Goal: Transaction & Acquisition: Purchase product/service

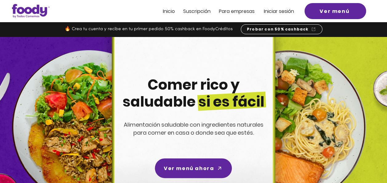
click at [171, 10] on span "Inicio" at bounding box center [169, 11] width 12 height 7
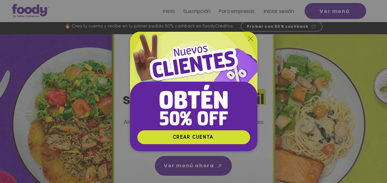
click at [253, 39] on img "Nuevos suscriptores 50% off" at bounding box center [193, 81] width 127 height 98
click at [249, 41] on div "Volver al sitio" at bounding box center [250, 38] width 5 height 5
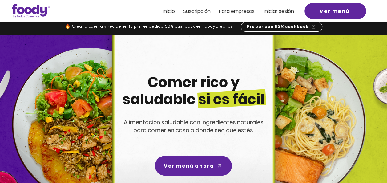
click at [162, 10] on div at bounding box center [193, 11] width 387 height 22
click at [167, 12] on span "Inicio" at bounding box center [169, 11] width 12 height 7
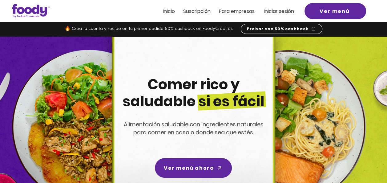
scroll to position [0, 0]
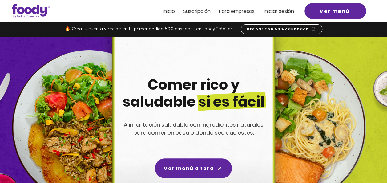
click at [169, 12] on span "Inicio" at bounding box center [169, 11] width 12 height 7
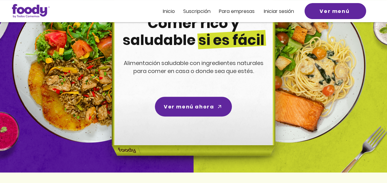
click at [173, 10] on span "Inicio" at bounding box center [169, 11] width 12 height 7
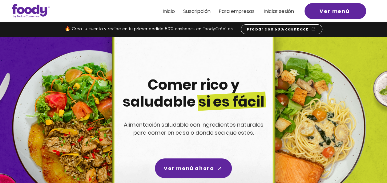
click at [282, 13] on span "Iniciar sesión" at bounding box center [279, 11] width 30 height 7
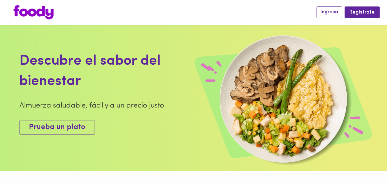
click at [334, 13] on span "Ingresa" at bounding box center [329, 12] width 18 height 6
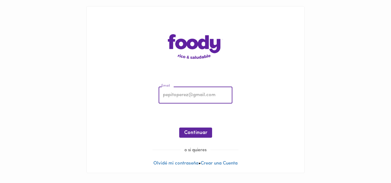
click at [211, 98] on input "email" at bounding box center [196, 95] width 74 height 17
type input "lcardenas@atlasren.com"
click at [191, 126] on div "Email lcardenas@atlasren.com Email ¡Oops! Recuperar Clave Continuar" at bounding box center [195, 113] width 205 height 66
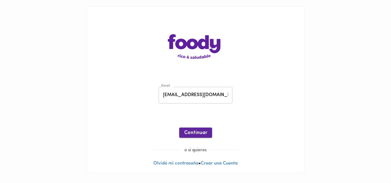
click at [194, 132] on span "Continuar" at bounding box center [195, 133] width 23 height 6
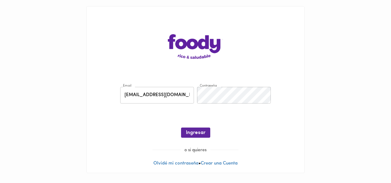
click at [346, 86] on main "Email lcardenas@atlasren.com Email Contraseña Contraseña ¡Oops! Recuperar Clave…" at bounding box center [195, 89] width 391 height 179
click at [196, 131] on span "Ingresar" at bounding box center [195, 133] width 19 height 6
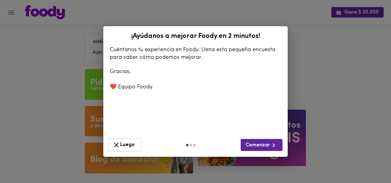
drag, startPoint x: 257, startPoint y: 146, endPoint x: 227, endPoint y: 158, distance: 32.4
click at [220, 158] on div "¡Ayúdanos a mejorar Foody en 2 minutos! Cuéntanos tu experiencia en Foody. Llen…" at bounding box center [195, 91] width 391 height 183
click at [128, 145] on span "Luego" at bounding box center [125, 145] width 25 height 8
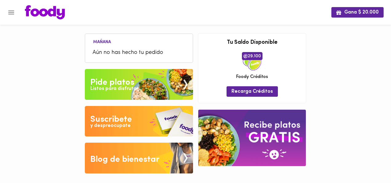
click at [137, 80] on img at bounding box center [139, 84] width 108 height 31
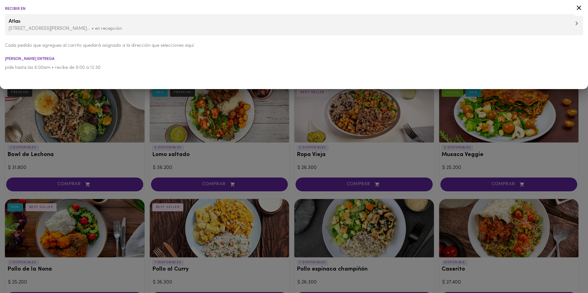
click at [391, 8] on icon at bounding box center [579, 8] width 8 height 8
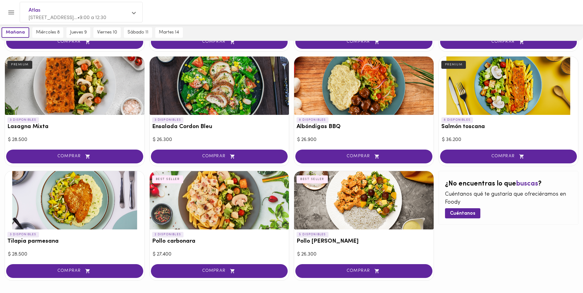
scroll to position [277, 0]
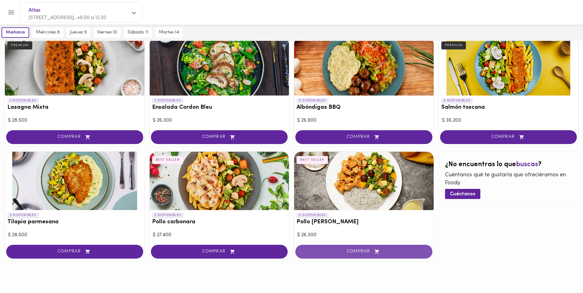
click at [349, 182] on span "COMPRAR" at bounding box center [364, 251] width 122 height 5
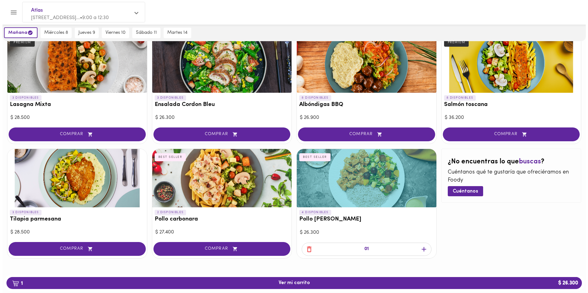
scroll to position [281, 0]
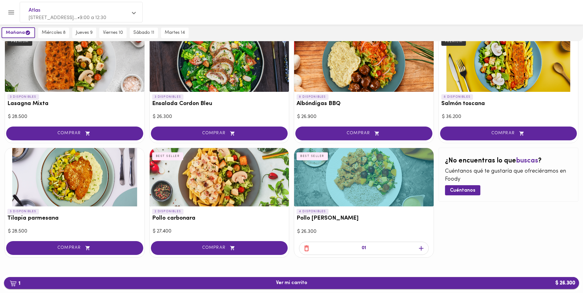
click at [272, 182] on span "1 Ver mi carrito $ 26.300" at bounding box center [292, 283] width 566 height 6
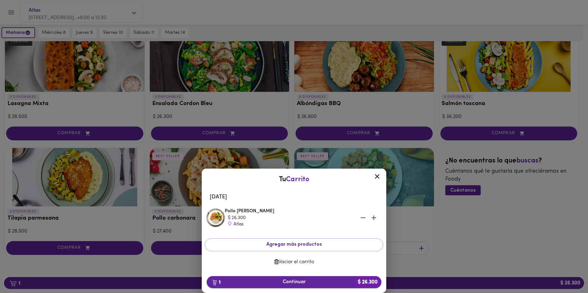
click at [319, 182] on button "1 Continuar $ 26.300" at bounding box center [294, 282] width 175 height 12
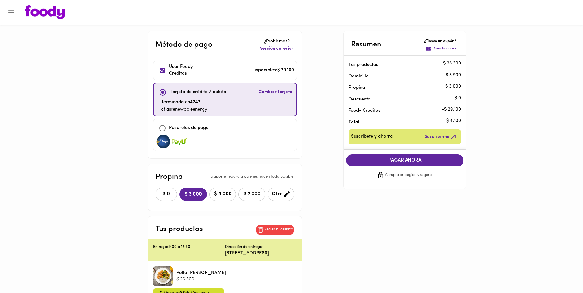
click at [160, 182] on span "$ 0" at bounding box center [167, 195] width 14 height 6
click at [391, 157] on button "PAGAR AHORA" at bounding box center [404, 161] width 117 height 12
